Goal: Register for event/course

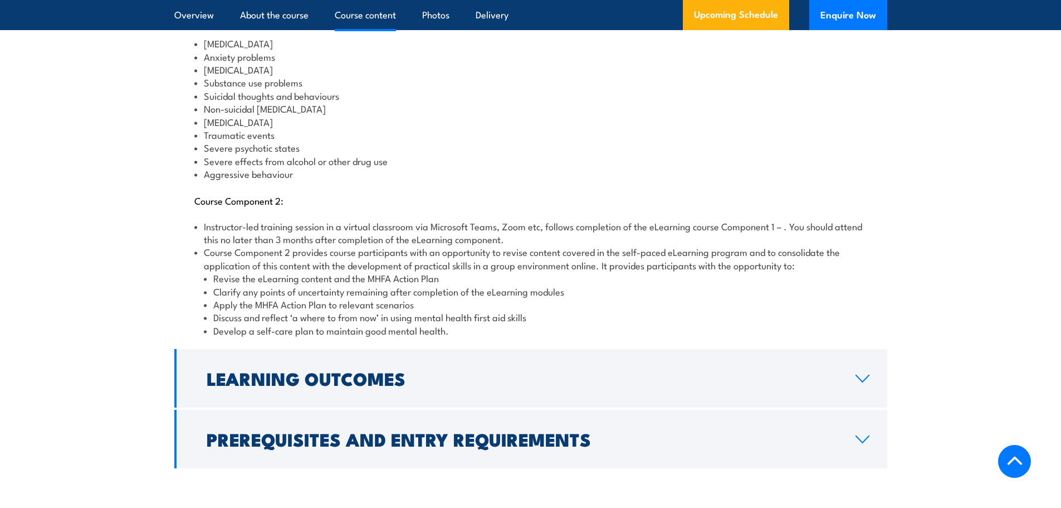
scroll to position [1393, 0]
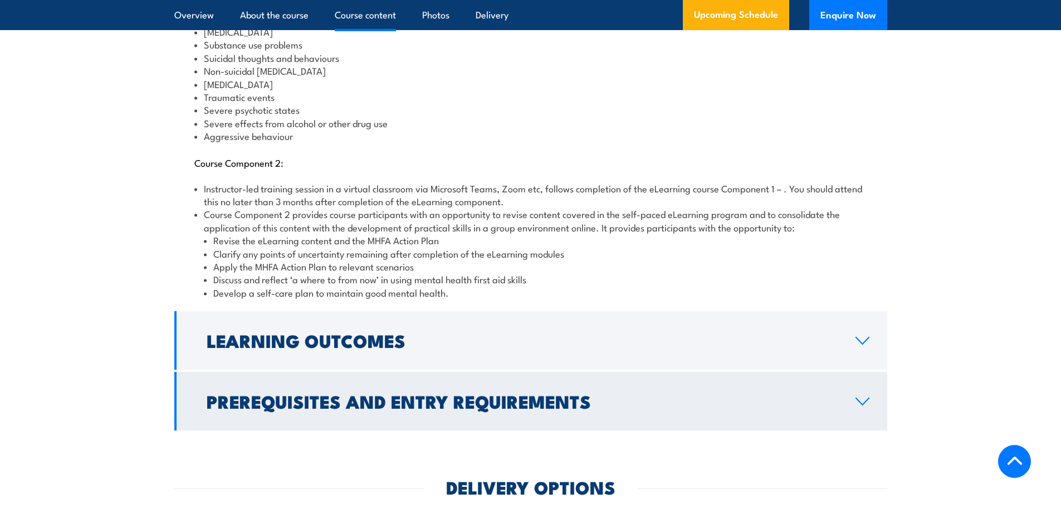
click at [385, 393] on h2 "Prerequisites and Entry Requirements" at bounding box center [522, 401] width 631 height 16
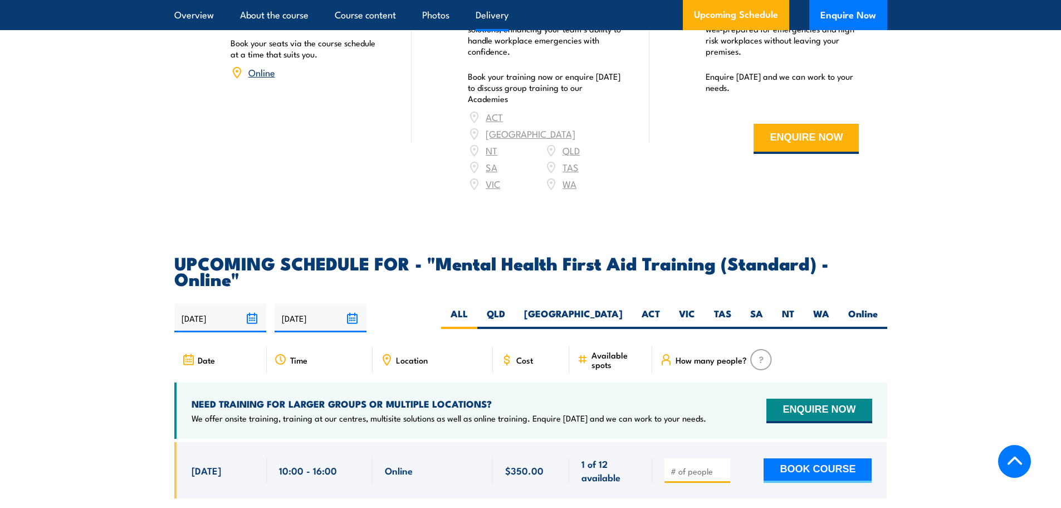
scroll to position [1826, 0]
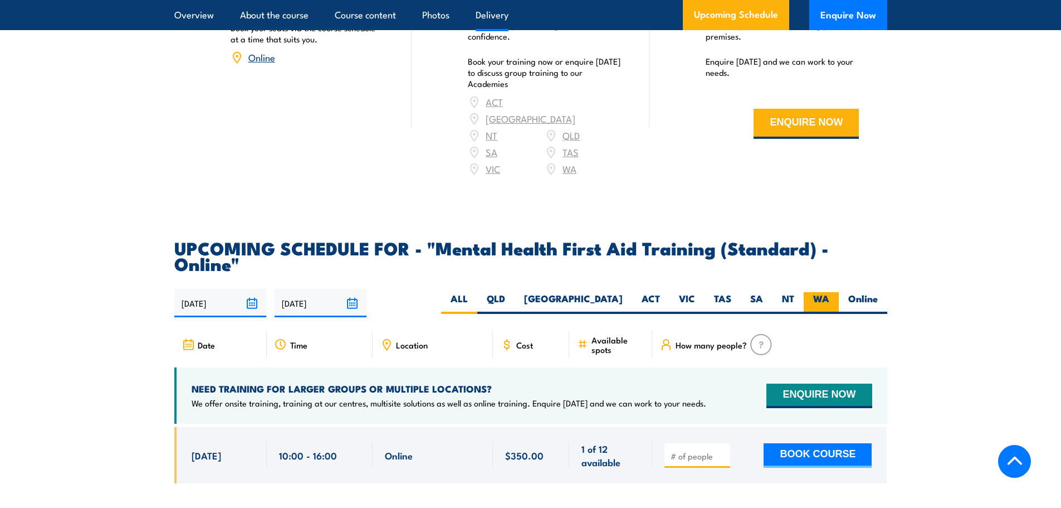
click at [823, 292] on label "WA" at bounding box center [821, 303] width 35 height 22
click at [830, 292] on input "WA" at bounding box center [833, 295] width 7 height 7
radio input "true"
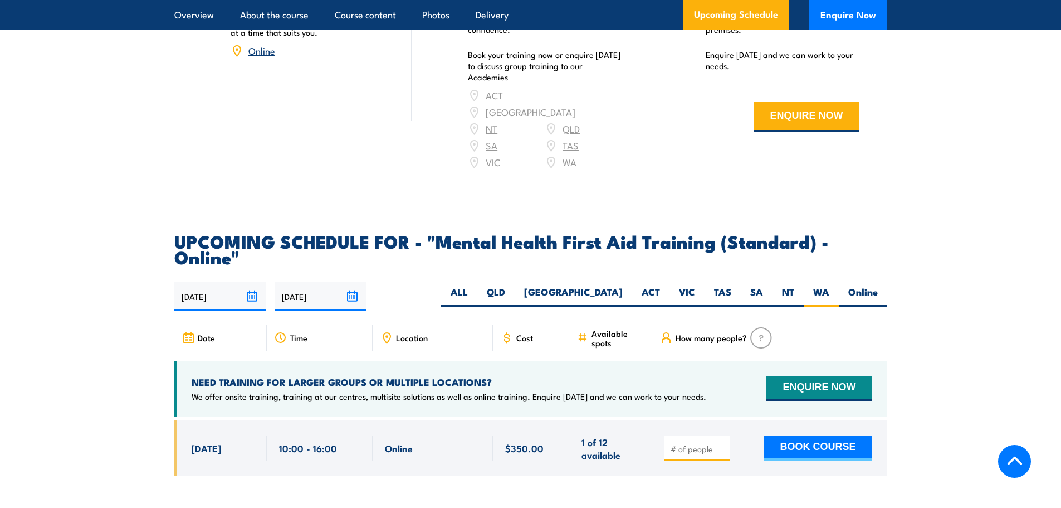
scroll to position [2104, 0]
